Goal: Obtain resource: Obtain resource

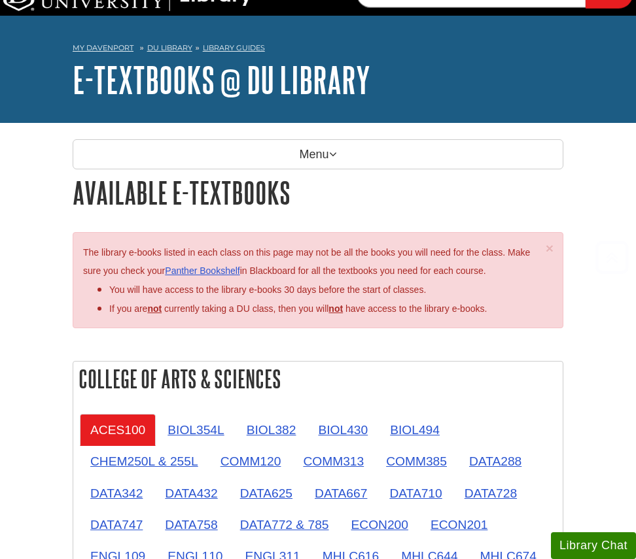
scroll to position [207, 0]
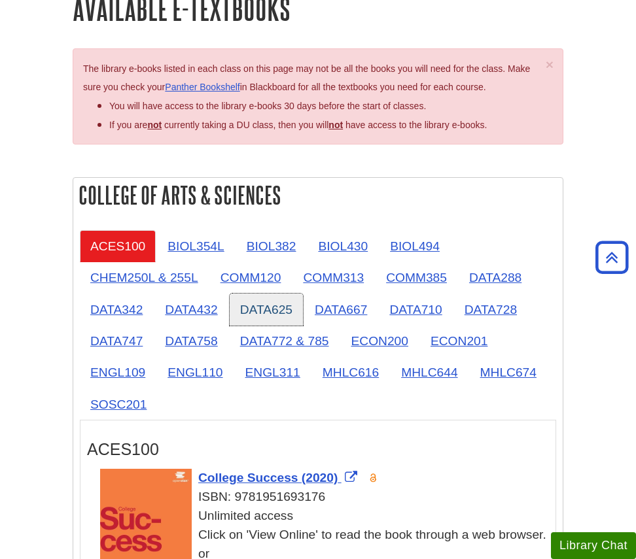
click at [272, 306] on link "DATA625" at bounding box center [266, 310] width 73 height 32
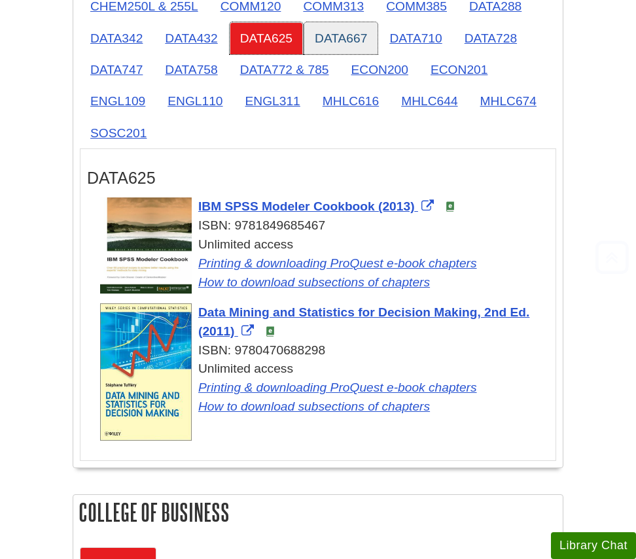
scroll to position [497, 0]
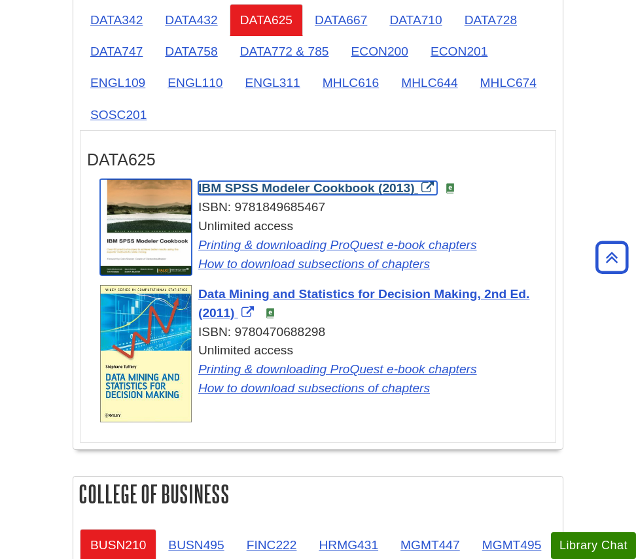
click at [304, 192] on span "IBM SPSS Modeler Cookbook (2013)" at bounding box center [306, 188] width 217 height 14
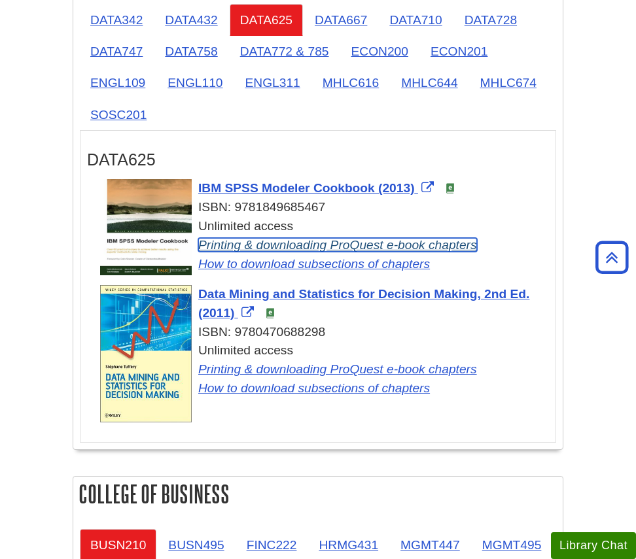
click at [293, 247] on link "Printing & downloading ProQuest e-book chapters" at bounding box center [337, 245] width 279 height 14
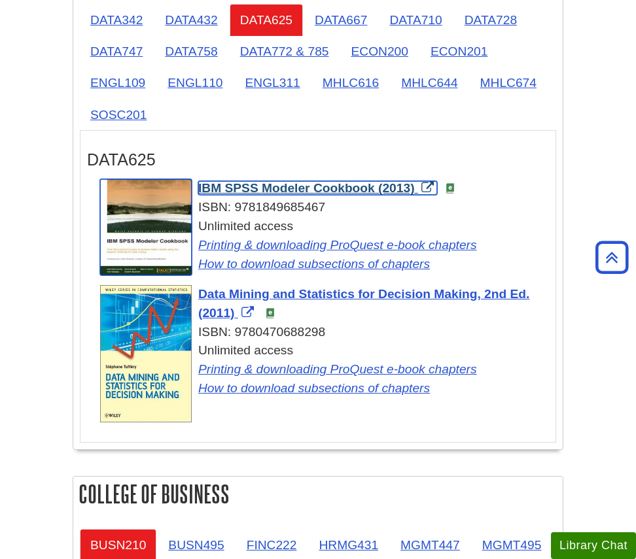
click at [260, 190] on span "IBM SPSS Modeler Cookbook (2013)" at bounding box center [306, 188] width 217 height 14
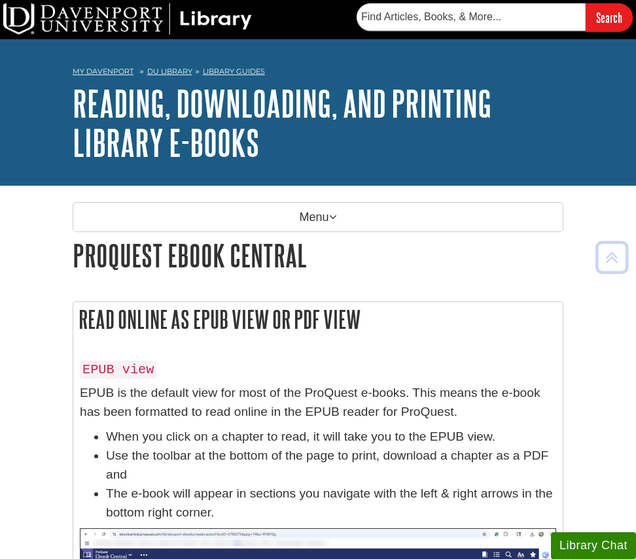
scroll to position [3645, 0]
